Goal: Task Accomplishment & Management: Manage account settings

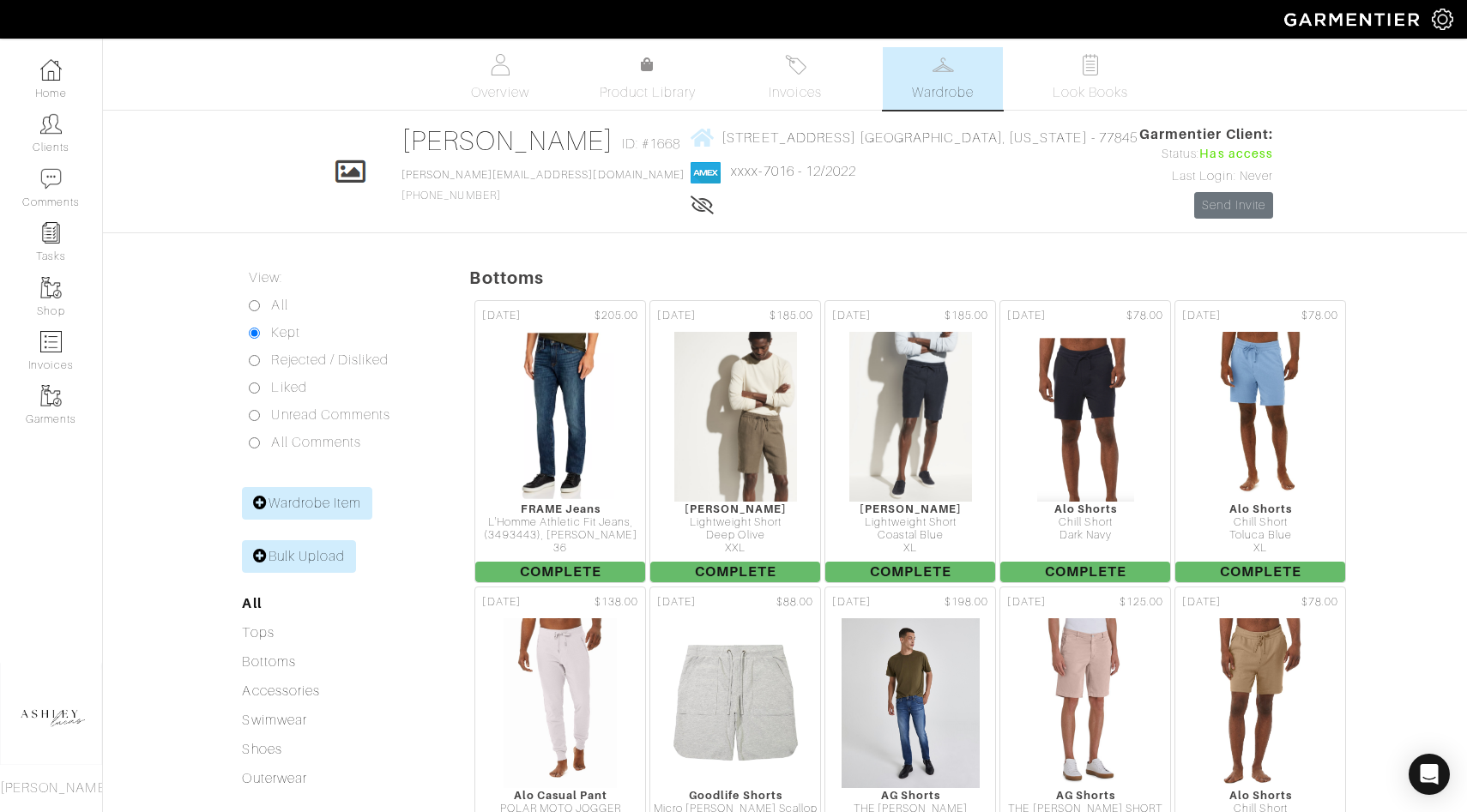
scroll to position [7882, 0]
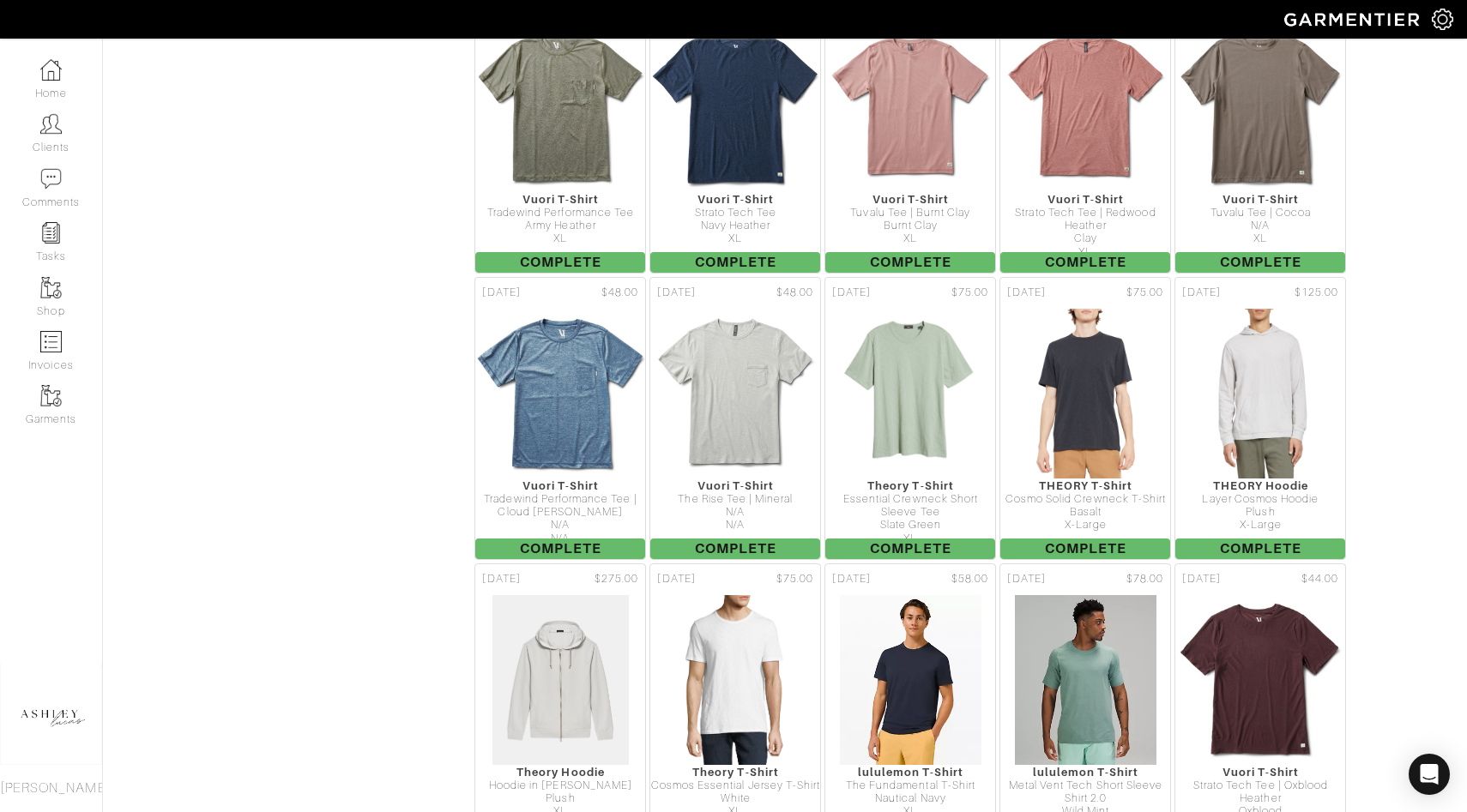
click at [1442, 22] on img at bounding box center [1443, 19] width 21 height 21
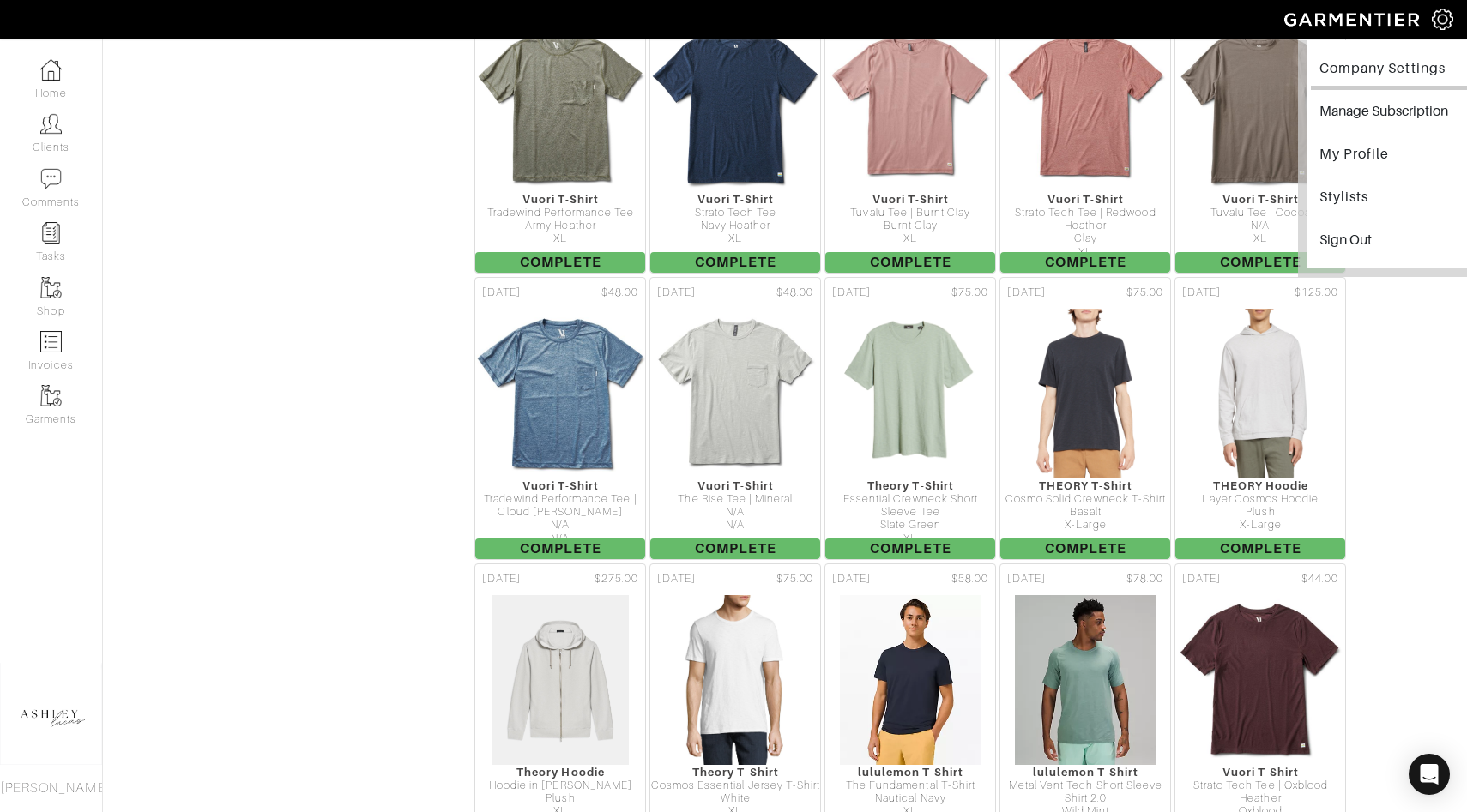
click at [1378, 68] on link "Company Settings" at bounding box center [1393, 71] width 166 height 39
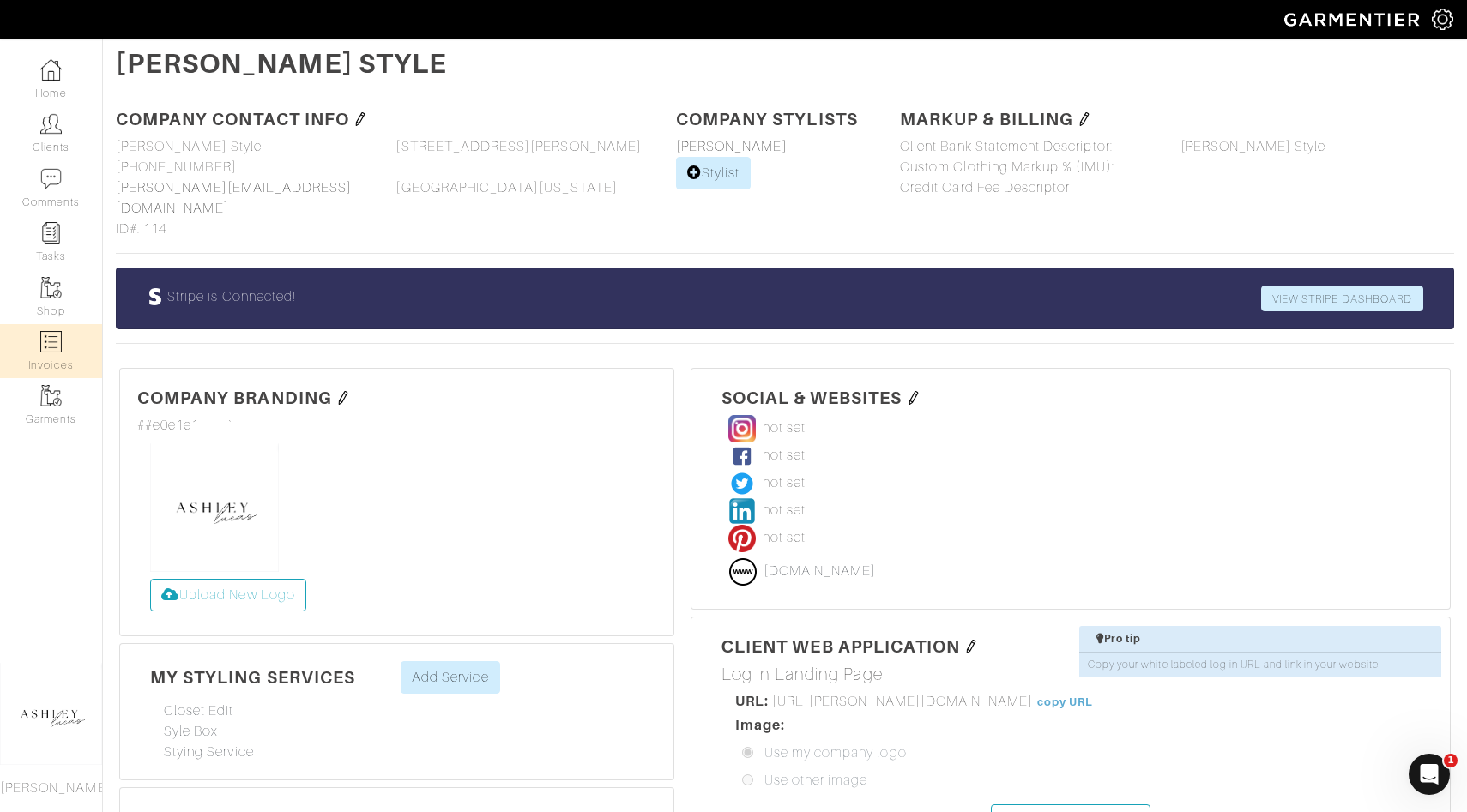
click at [84, 340] on link "Invoices" at bounding box center [51, 352] width 102 height 54
select select
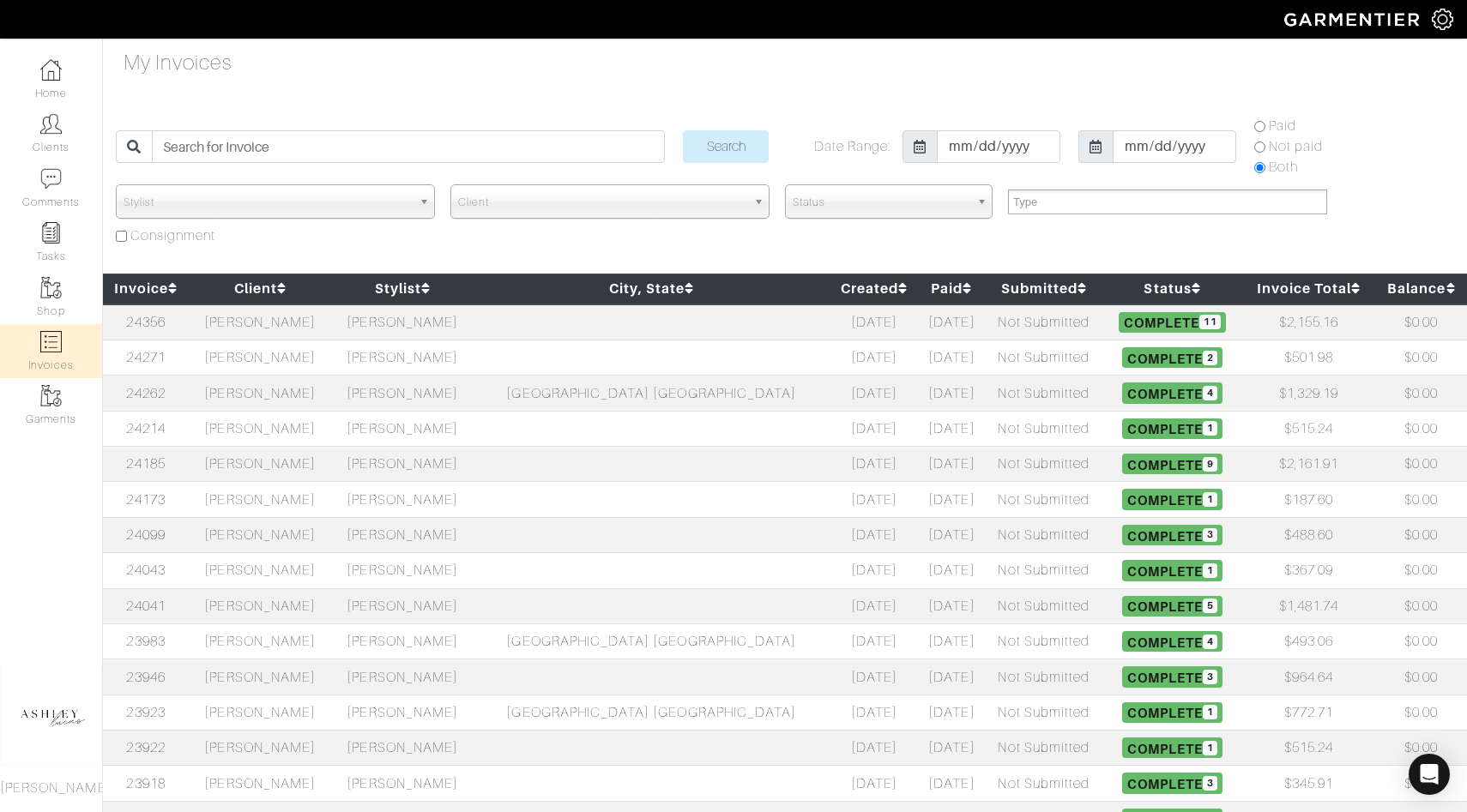
click at [473, 396] on td "[PERSON_NAME]" at bounding box center [402, 393] width 143 height 35
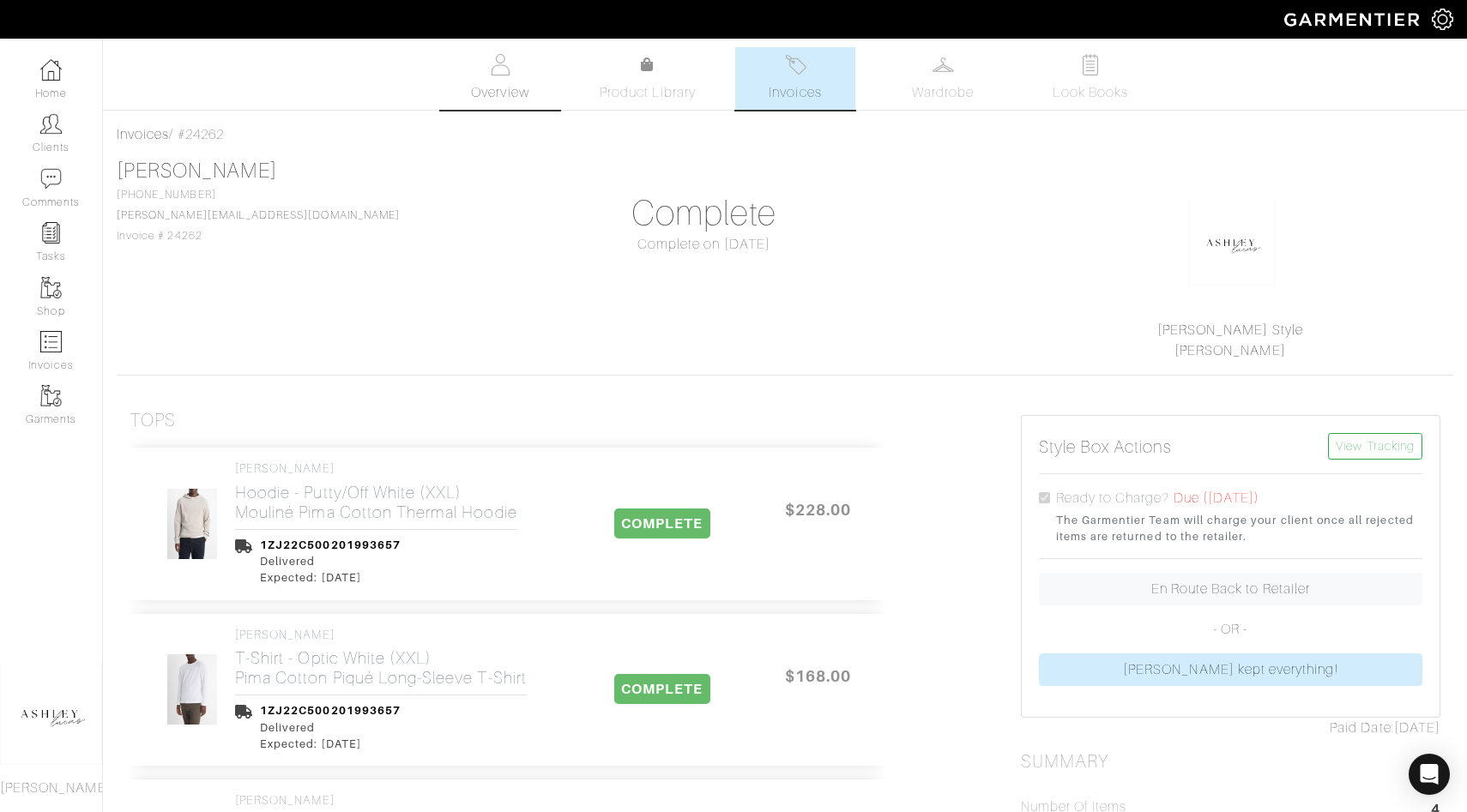
click at [509, 77] on link "Overview" at bounding box center [500, 79] width 120 height 62
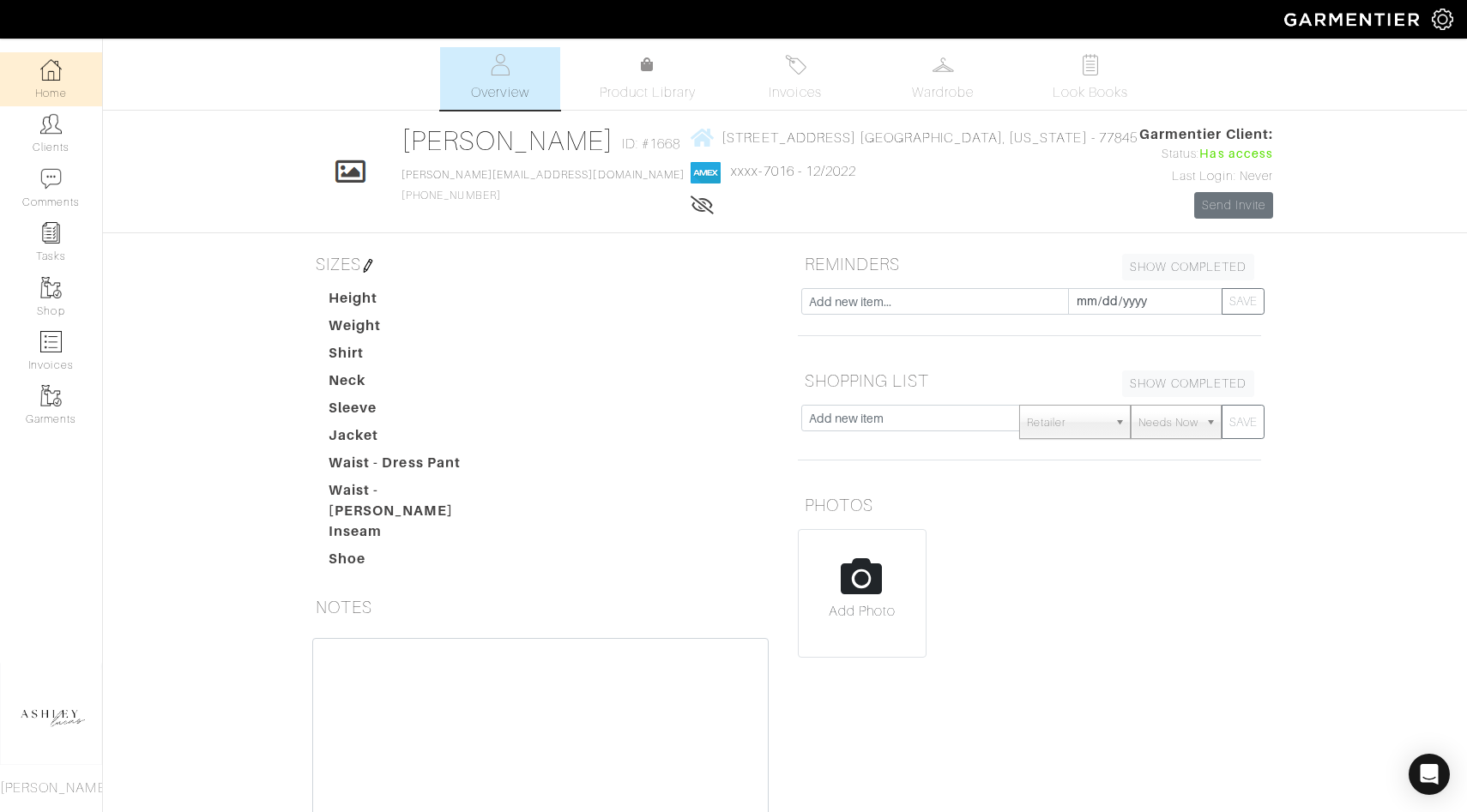
click at [44, 77] on img at bounding box center [51, 70] width 21 height 21
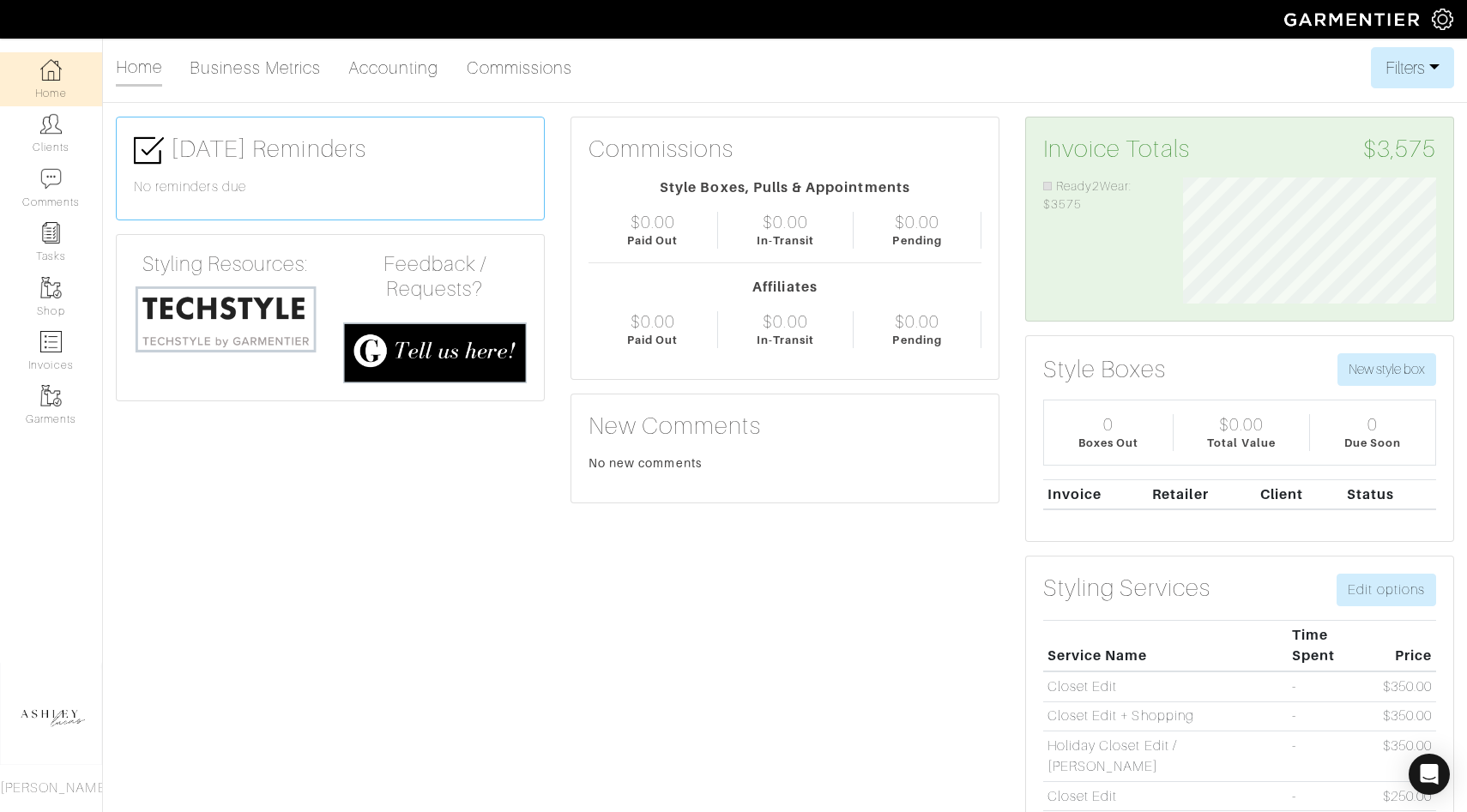
click at [1440, 20] on img at bounding box center [1443, 19] width 21 height 21
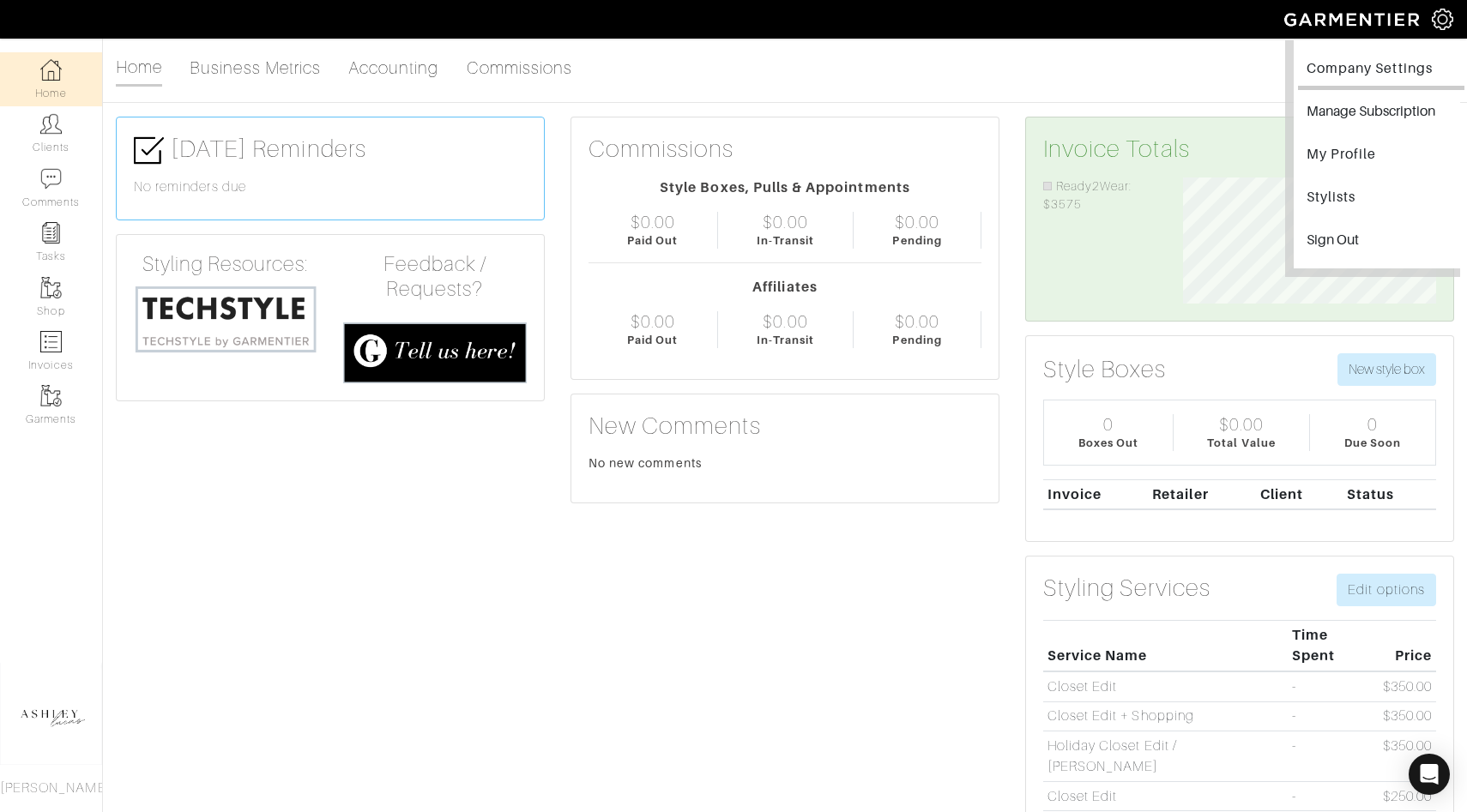
click at [1391, 68] on link "Company Settings" at bounding box center [1381, 71] width 166 height 39
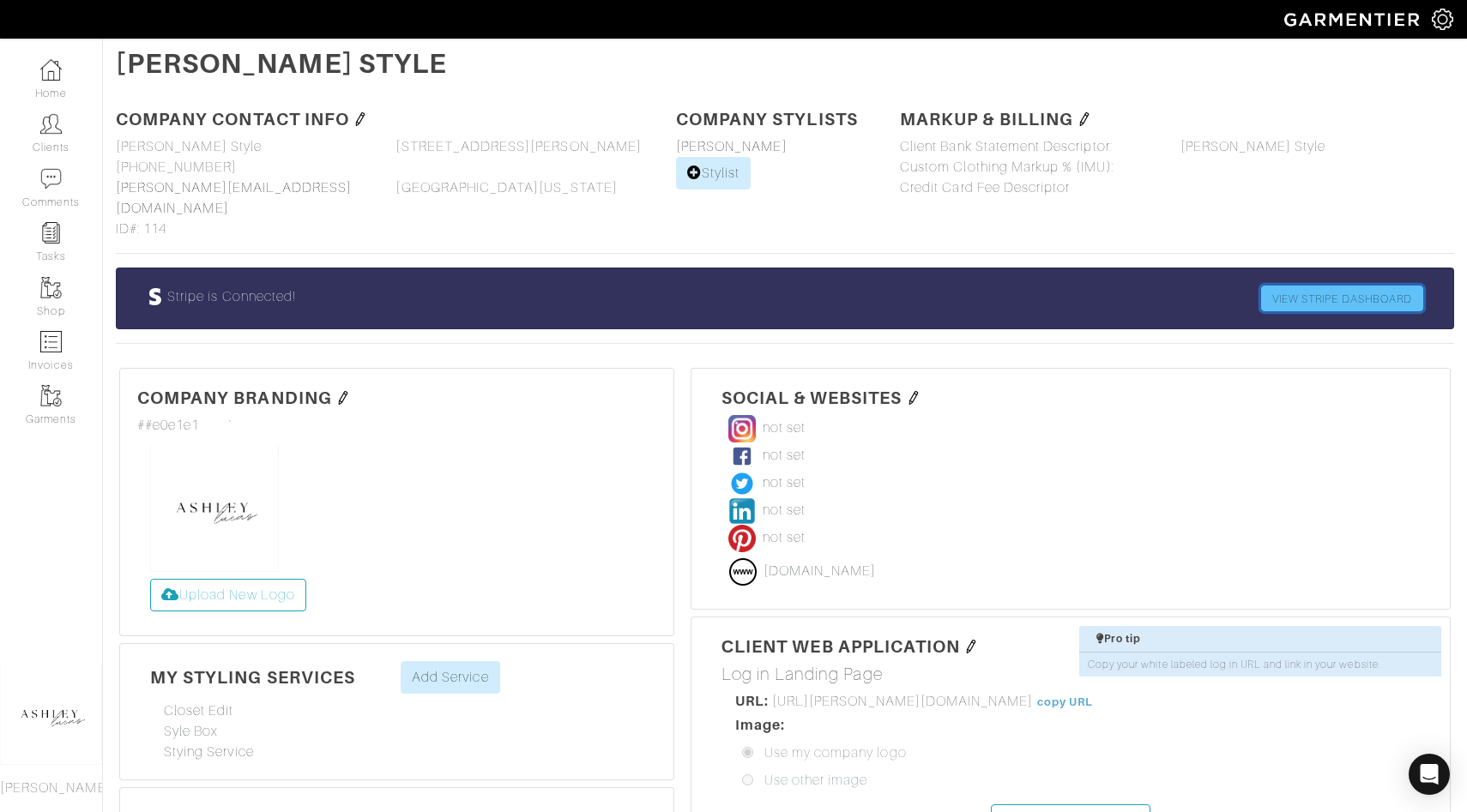
click at [1345, 286] on link "VIEW STRIPE DASHBOARD" at bounding box center [1342, 298] width 162 height 25
